Goal: Information Seeking & Learning: Check status

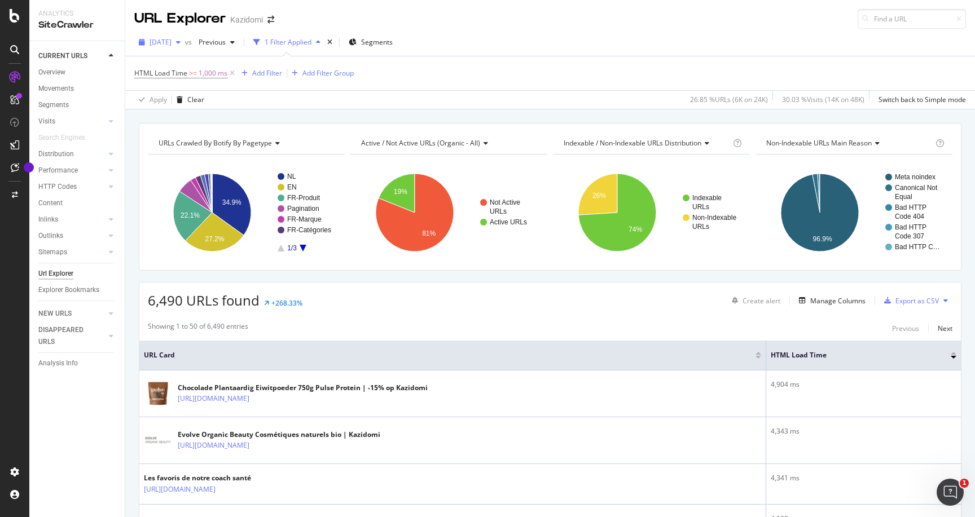
click at [172, 46] on span "[DATE]" at bounding box center [160, 42] width 22 height 10
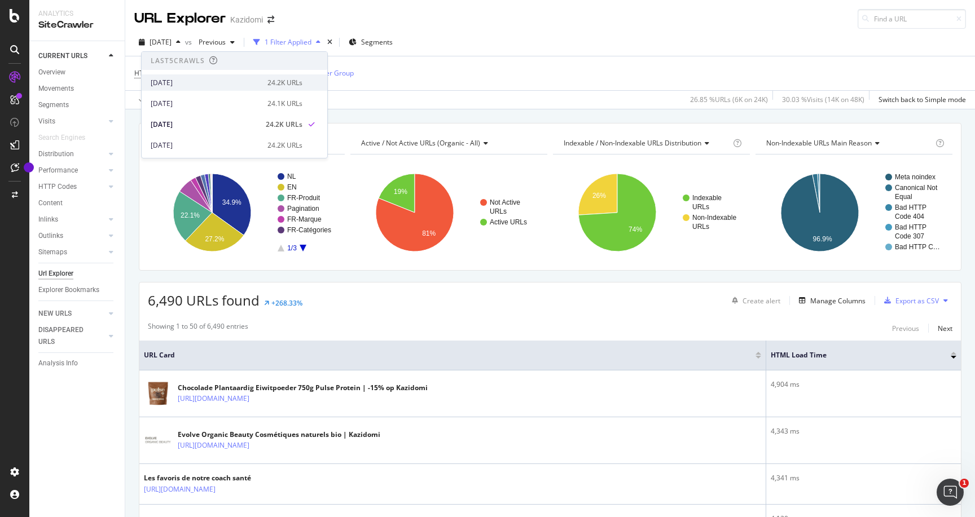
click at [196, 87] on div "[DATE]" at bounding box center [206, 83] width 110 height 10
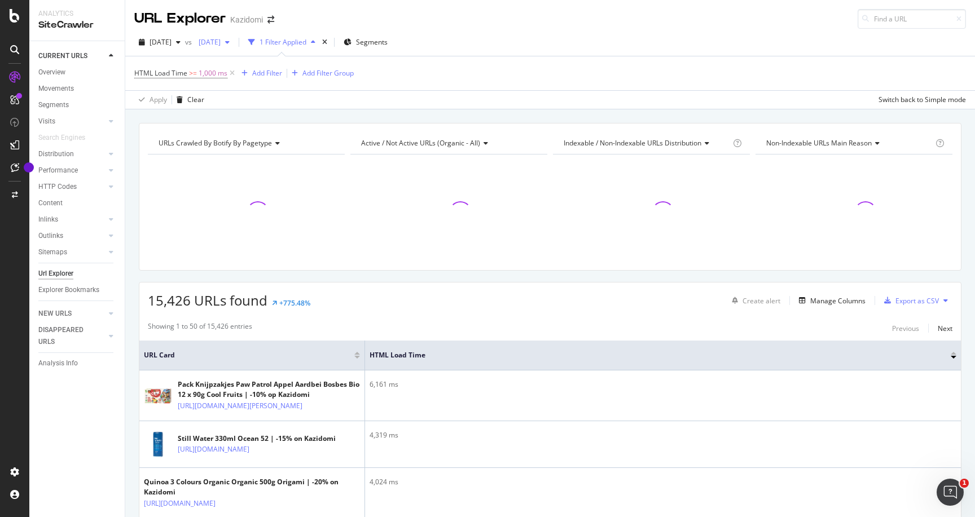
click at [221, 45] on span "2025 Aug. 27th" at bounding box center [207, 42] width 27 height 10
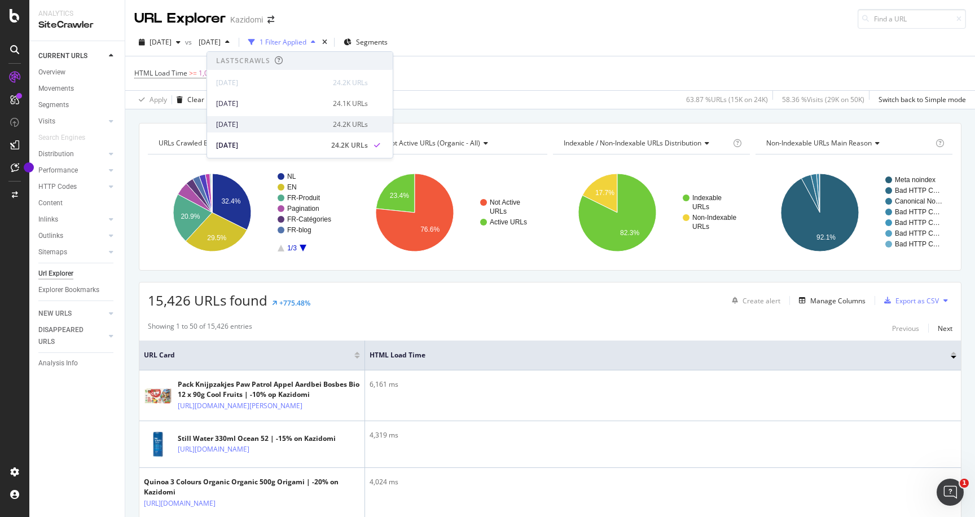
click at [250, 125] on div "[DATE]" at bounding box center [271, 125] width 110 height 10
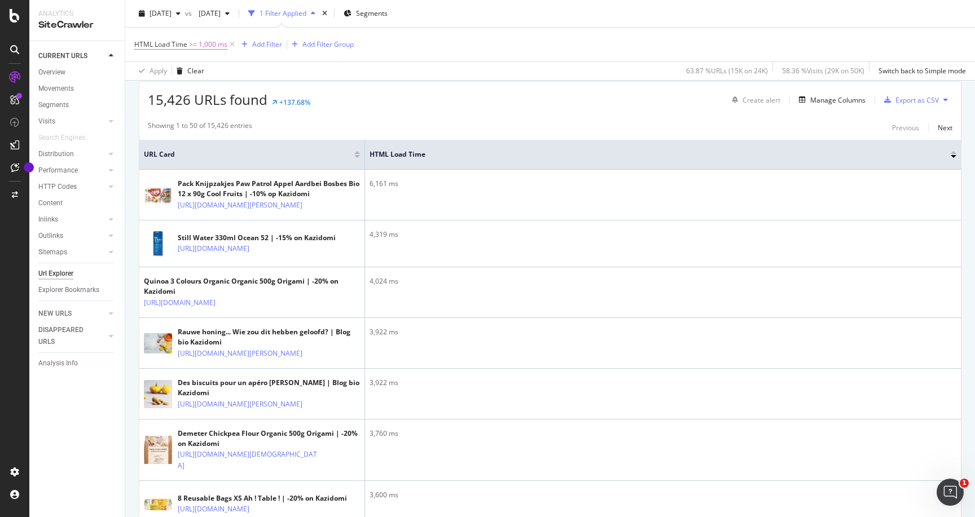
scroll to position [231, 0]
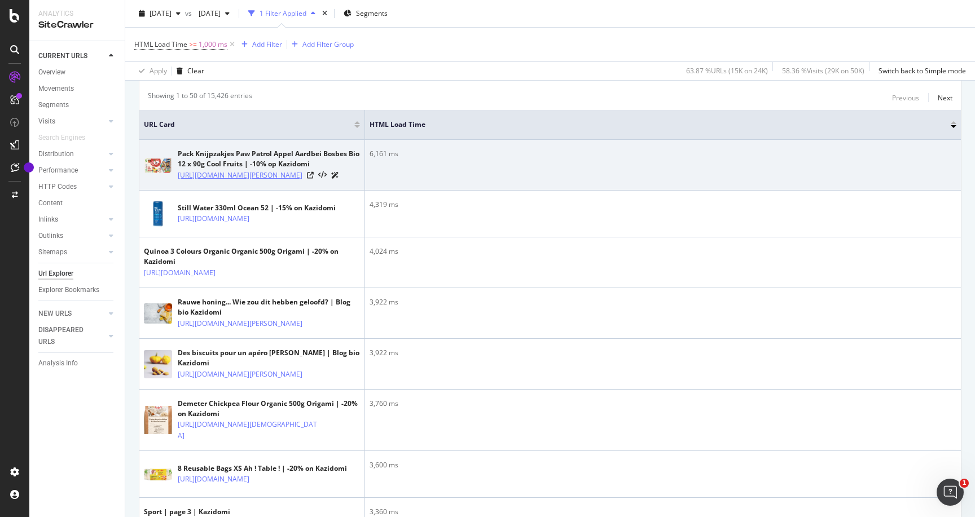
click at [276, 181] on link "[URL][DOMAIN_NAME][PERSON_NAME]" at bounding box center [240, 175] width 125 height 11
